Goal: Task Accomplishment & Management: Manage account settings

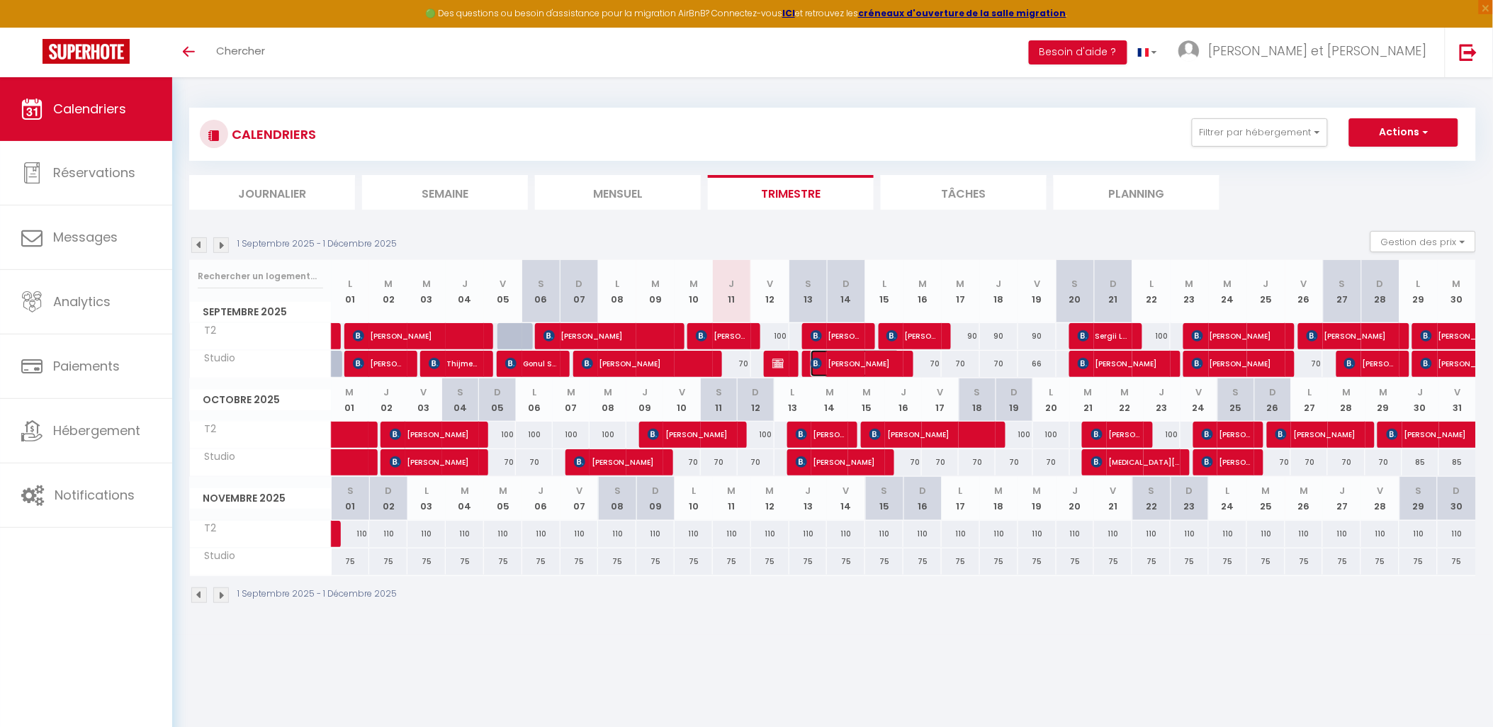
click at [837, 364] on span "[PERSON_NAME]" at bounding box center [855, 363] width 89 height 27
select select "OK"
select select "KO"
select select "0"
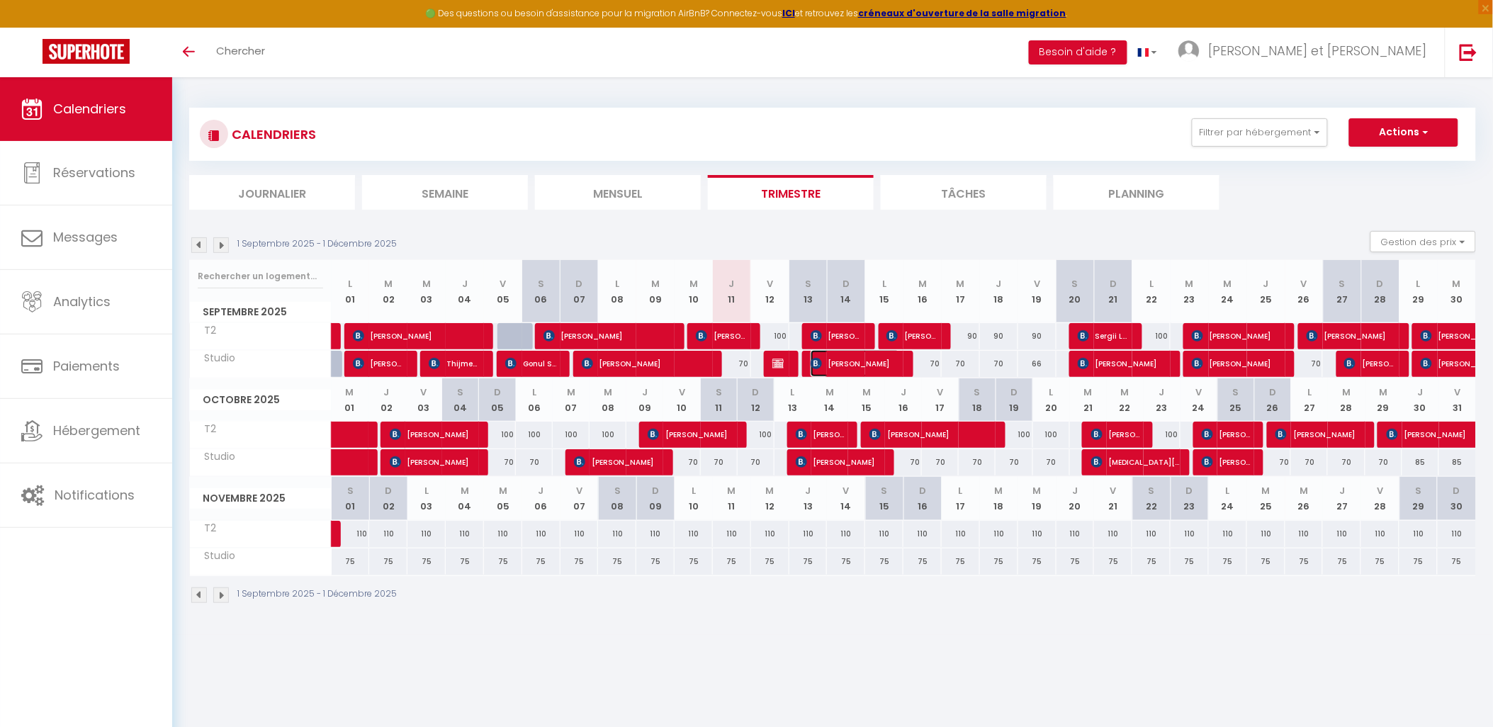
select select "1"
select select
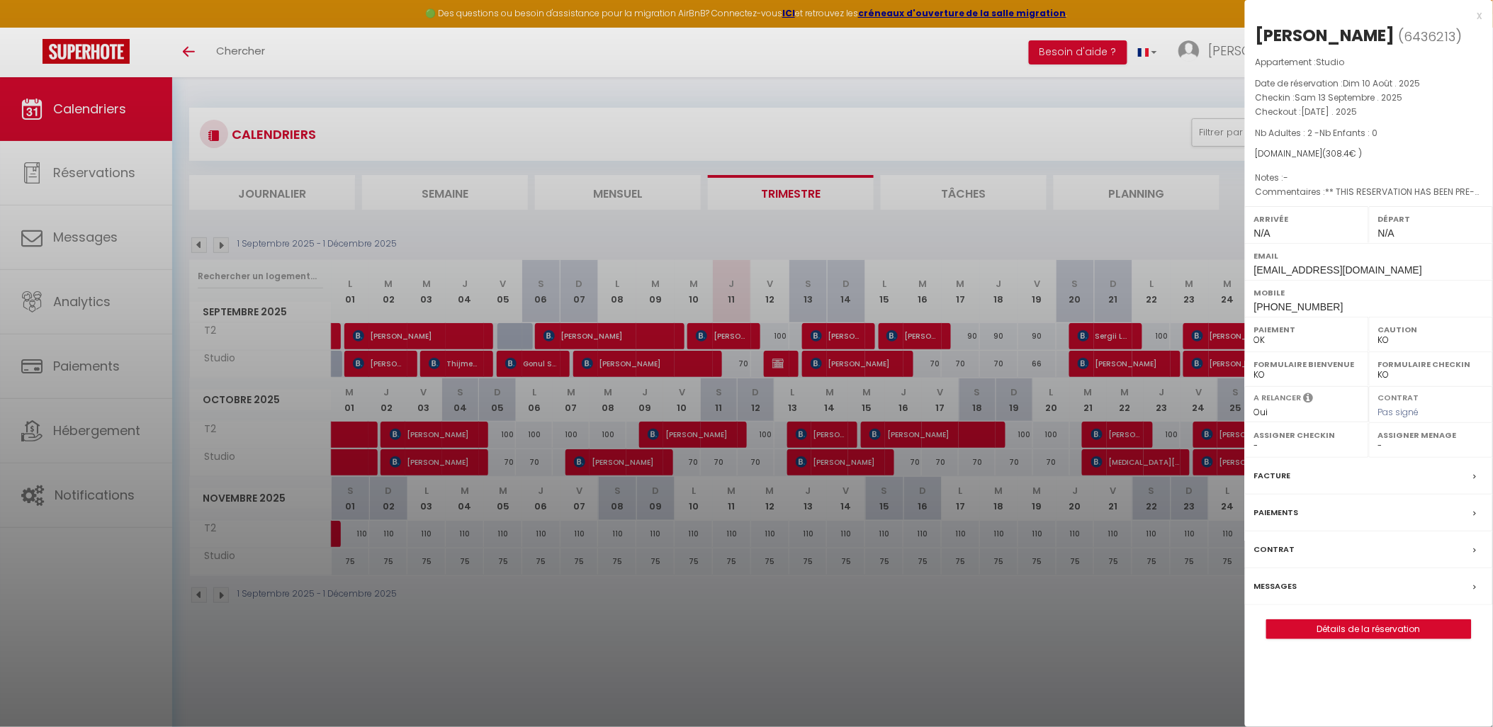
drag, startPoint x: 1464, startPoint y: 31, endPoint x: 1260, endPoint y: 36, distance: 204.1
click at [1260, 36] on h2 "[PERSON_NAME] ( 6436213 )" at bounding box center [1369, 36] width 227 height 24
copy div "[PERSON_NAME]"
click at [839, 336] on div at bounding box center [746, 363] width 1493 height 727
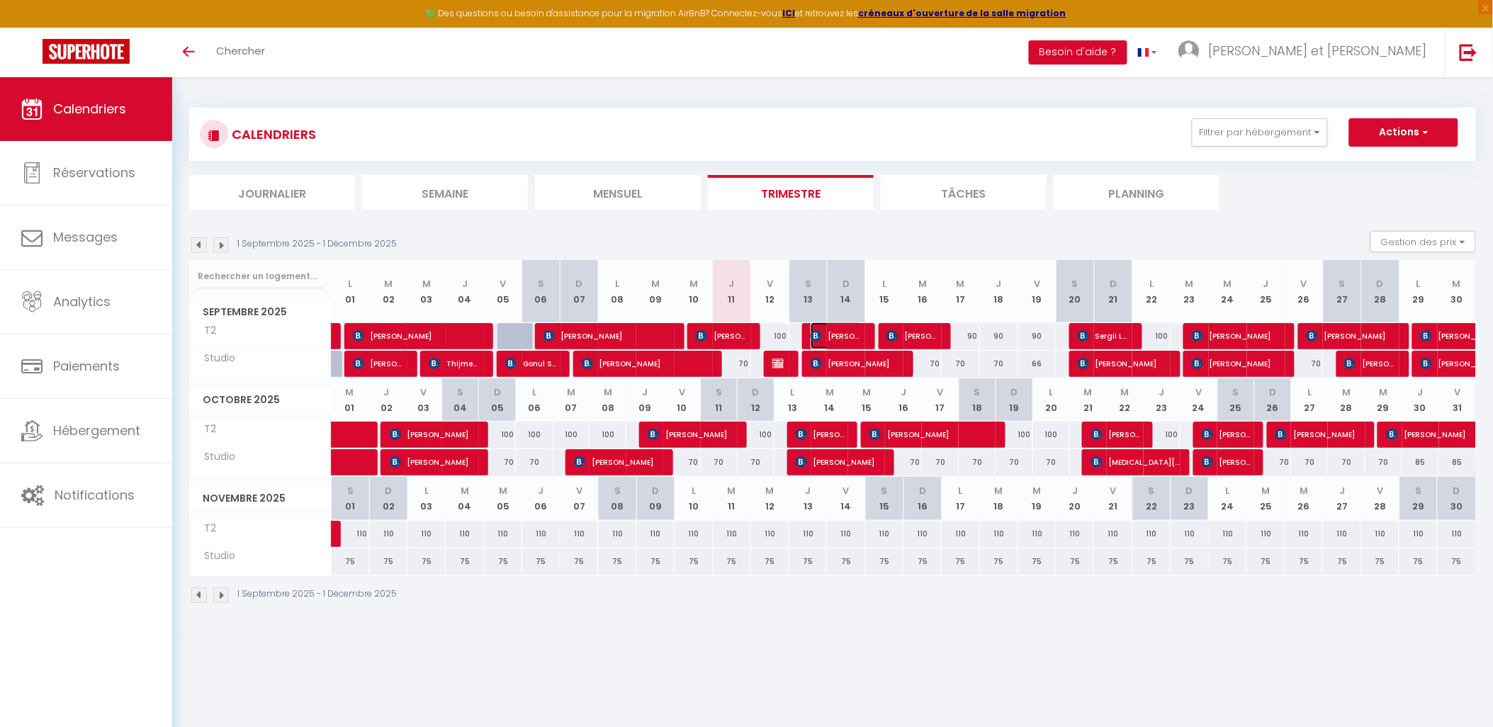
click at [833, 333] on span "[PERSON_NAME]" at bounding box center [836, 335] width 51 height 27
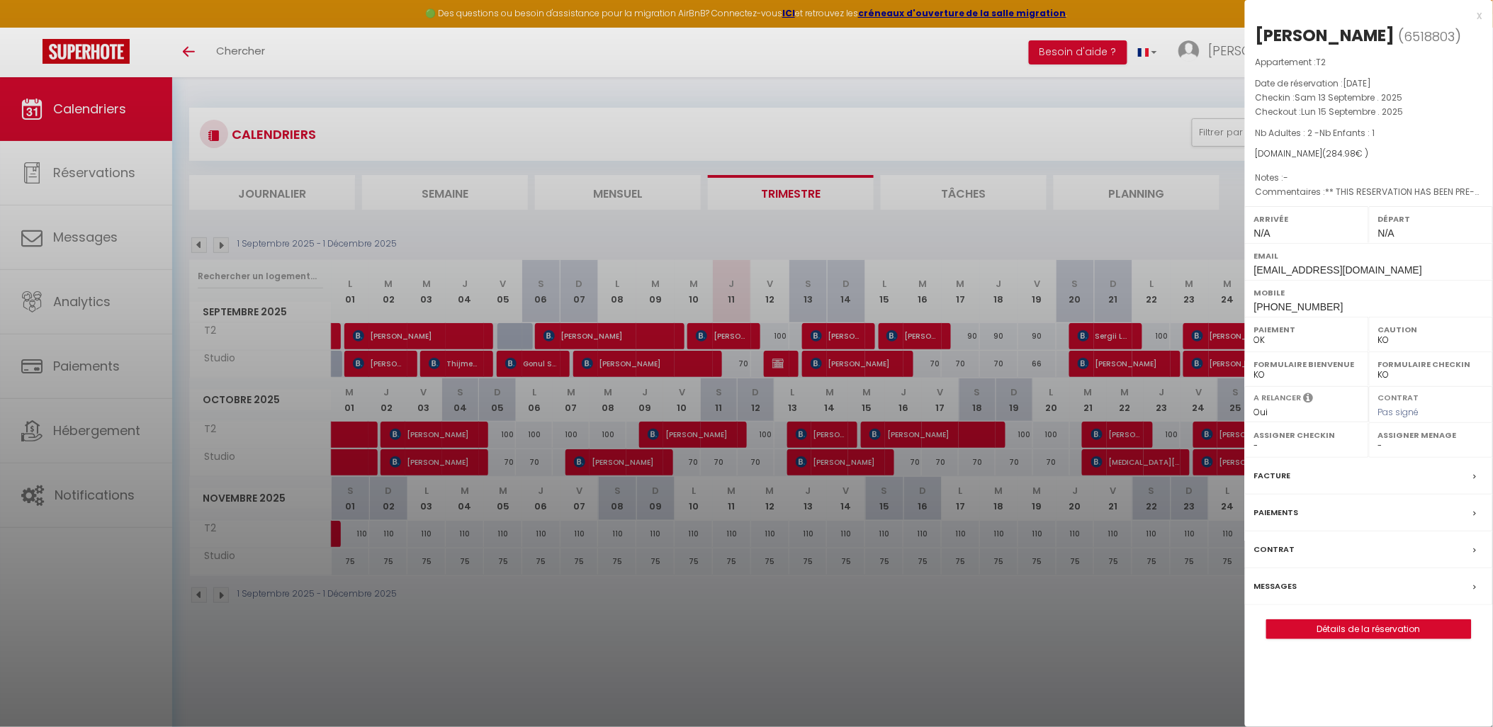
drag, startPoint x: 1404, startPoint y: 34, endPoint x: 1258, endPoint y: 35, distance: 146.0
click at [1258, 35] on h2 "[PERSON_NAME] ( 6518803 )" at bounding box center [1369, 36] width 227 height 24
click at [827, 65] on div at bounding box center [746, 363] width 1493 height 727
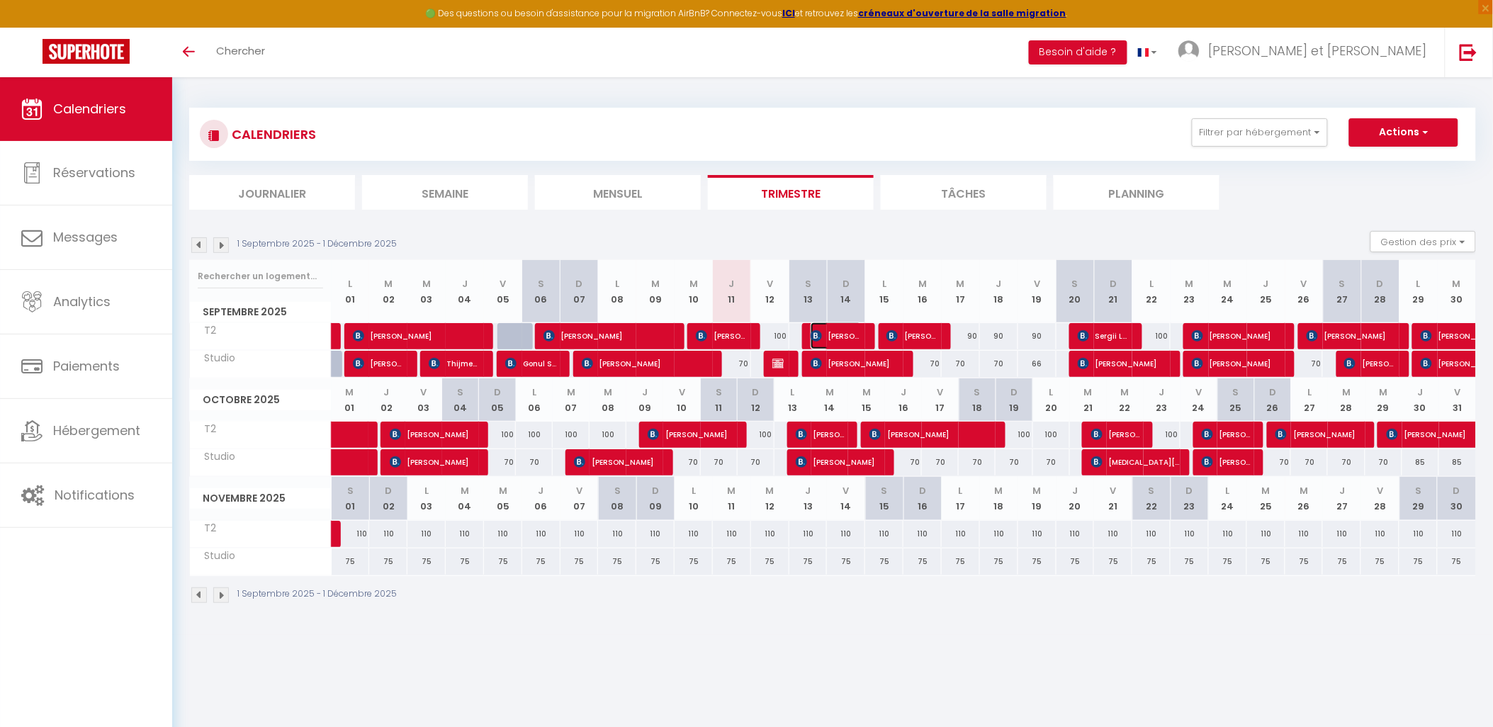
click at [836, 336] on span "[PERSON_NAME]" at bounding box center [836, 335] width 51 height 27
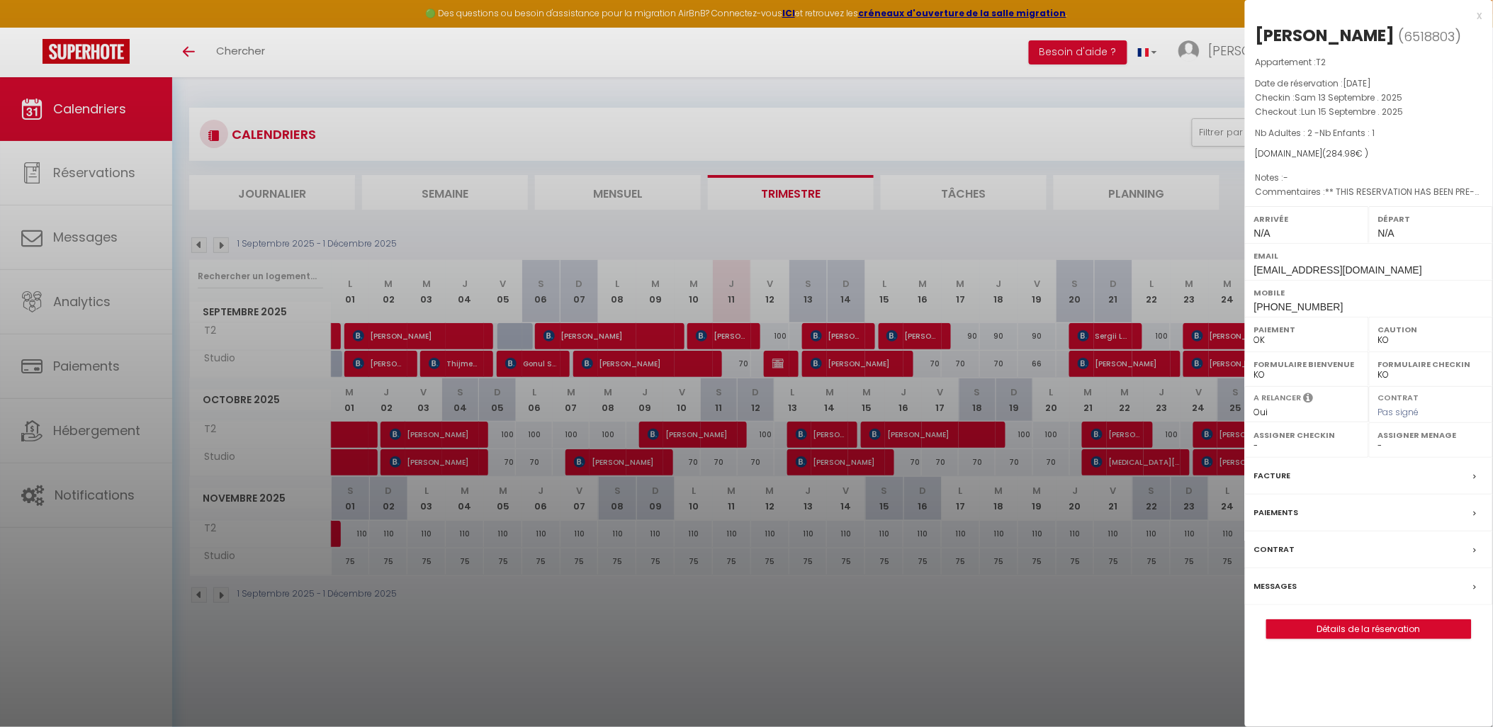
drag, startPoint x: 1400, startPoint y: 30, endPoint x: 1248, endPoint y: 36, distance: 152.4
click at [1248, 36] on div "[PERSON_NAME] ( 6518803 ) Appartement : T2 Date de réservation : [DATE] Checkin…" at bounding box center [1369, 331] width 248 height 615
copy div "[PERSON_NAME]"
click at [655, 361] on div at bounding box center [746, 363] width 1493 height 727
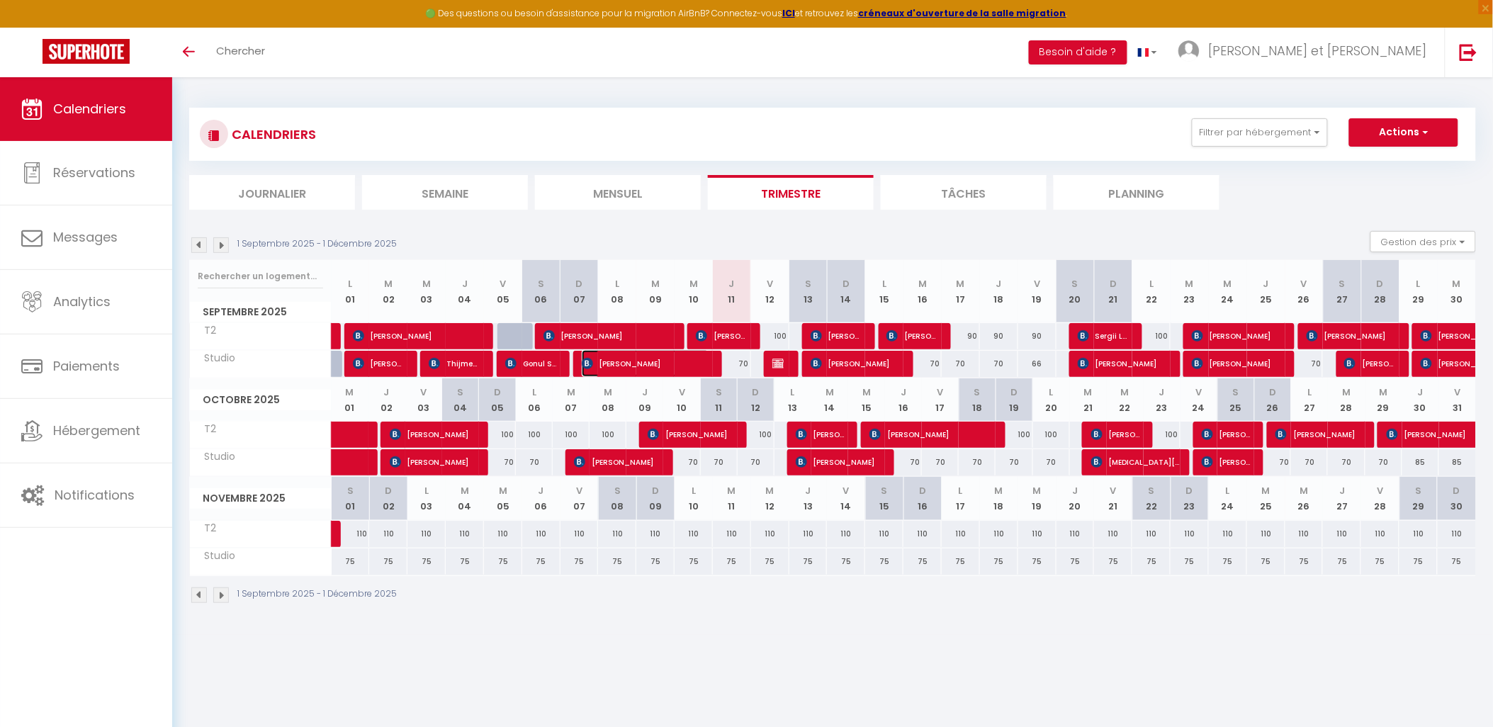
click at [622, 361] on span "[PERSON_NAME]" at bounding box center [646, 363] width 128 height 27
